Goal: Navigation & Orientation: Find specific page/section

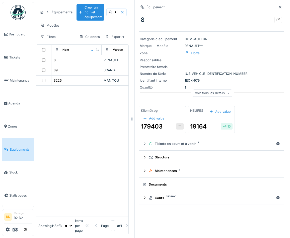
click at [5, 230] on div at bounding box center [18, 229] width 28 height 8
click at [8, 230] on icon at bounding box center [8, 229] width 4 height 4
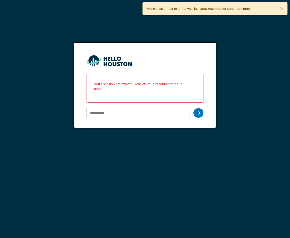
type input "**********"
click at [146, 115] on input "**********" at bounding box center [138, 113] width 103 height 11
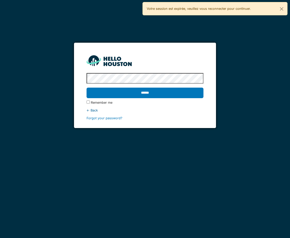
click at [87, 88] on input "******" at bounding box center [145, 93] width 117 height 11
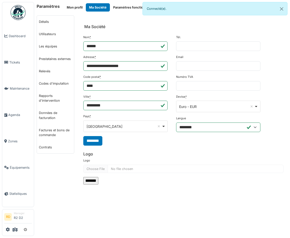
click at [14, 235] on ul "RD Manager R2 D2" at bounding box center [18, 222] width 32 height 27
click at [14, 232] on span at bounding box center [15, 229] width 5 height 8
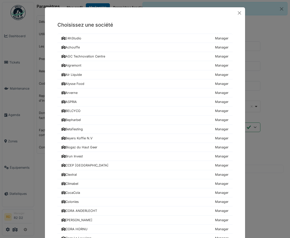
click at [8, 228] on div "Choisissez une société 24hStudio Manager Achouffe Manager AGC Technovation Cent…" at bounding box center [145, 119] width 290 height 238
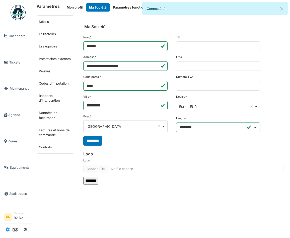
click at [9, 231] on icon at bounding box center [8, 229] width 4 height 4
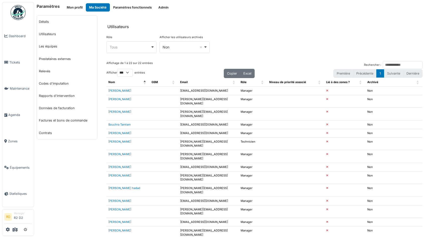
select select "***"
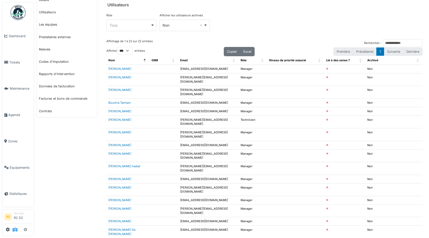
click at [13, 230] on icon at bounding box center [15, 229] width 5 height 4
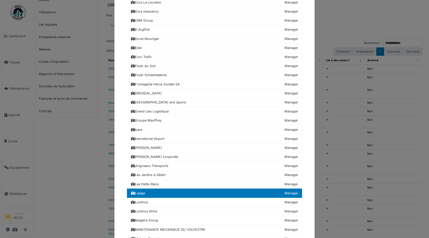
scroll to position [239, 0]
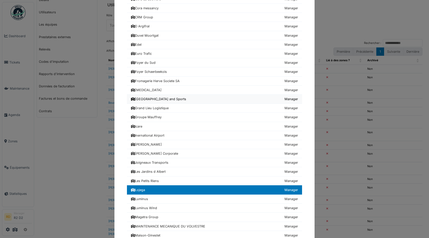
click at [150, 101] on div "[GEOGRAPHIC_DATA] and Sports" at bounding box center [158, 99] width 55 height 5
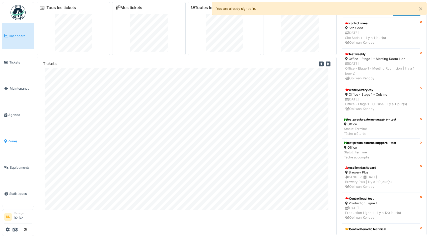
click at [9, 139] on span "Zones" at bounding box center [20, 141] width 24 height 5
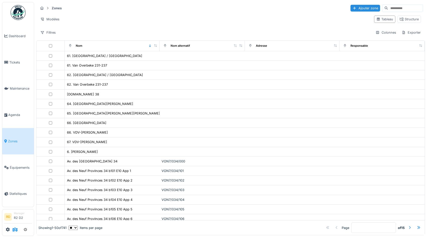
click at [15, 230] on icon at bounding box center [15, 229] width 5 height 4
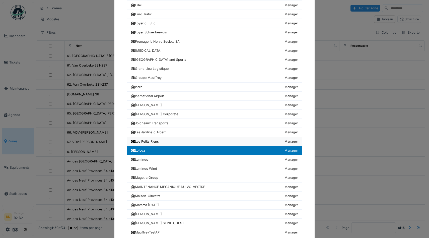
scroll to position [278, 0]
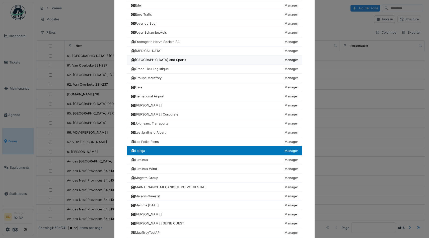
click at [159, 60] on div "[GEOGRAPHIC_DATA] and Sports" at bounding box center [158, 59] width 55 height 5
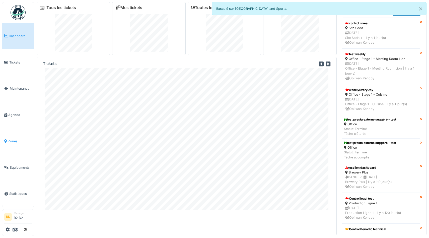
click at [15, 142] on span "Zones" at bounding box center [20, 141] width 24 height 5
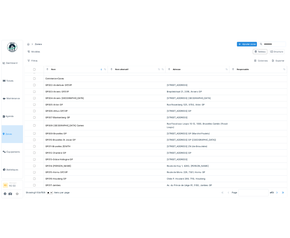
scroll to position [158, 0]
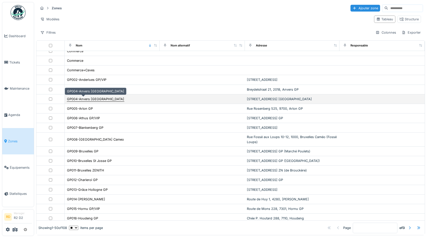
click at [96, 99] on div "GP004-Anvers [GEOGRAPHIC_DATA]" at bounding box center [95, 99] width 57 height 5
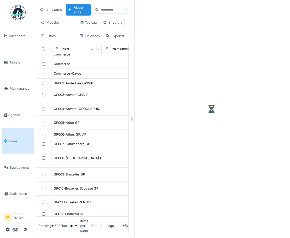
click at [194, 102] on div at bounding box center [211, 109] width 145 height 214
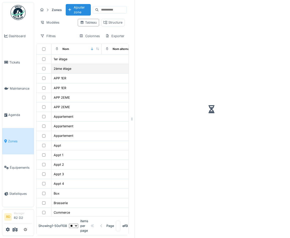
click at [80, 72] on td "2ème étage" at bounding box center [76, 69] width 50 height 10
click at [66, 69] on div "2ème étage" at bounding box center [63, 68] width 18 height 5
click at [64, 69] on div "2ème étage" at bounding box center [63, 68] width 18 height 5
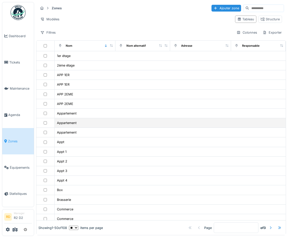
click at [139, 123] on td at bounding box center [142, 123] width 55 height 10
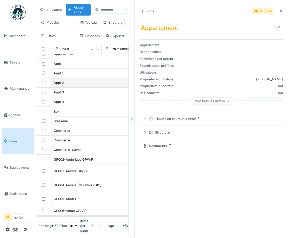
scroll to position [88, 0]
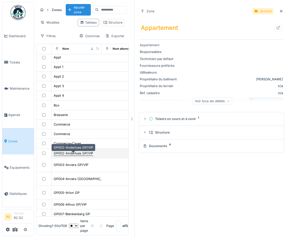
click at [87, 156] on div "GP002-Anderlues GP/VIP" at bounding box center [73, 153] width 39 height 5
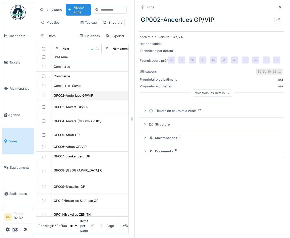
scroll to position [149, 0]
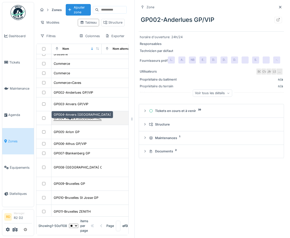
click at [79, 120] on div "GP004-Anvers RENO" at bounding box center [82, 118] width 57 height 5
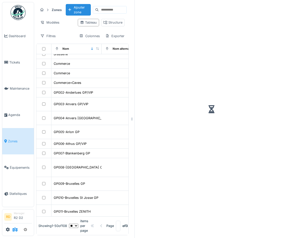
click at [17, 230] on icon at bounding box center [15, 229] width 5 height 4
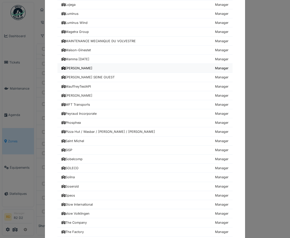
scroll to position [547, 0]
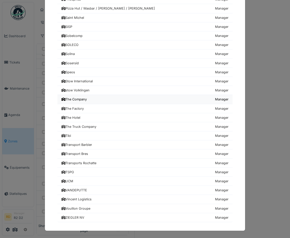
click at [79, 100] on div "The Company" at bounding box center [73, 99] width 25 height 5
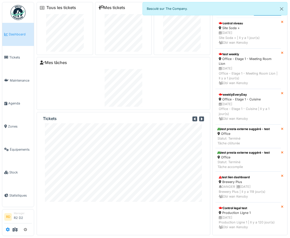
click at [7, 231] on icon at bounding box center [8, 229] width 4 height 4
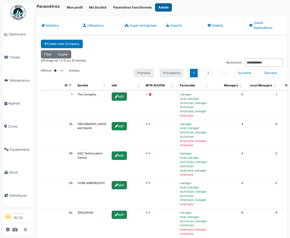
click at [163, 8] on button "Admin" at bounding box center [163, 7] width 17 height 8
click at [216, 27] on link "Sidekiq" at bounding box center [223, 25] width 41 height 18
